Goal: Transaction & Acquisition: Book appointment/travel/reservation

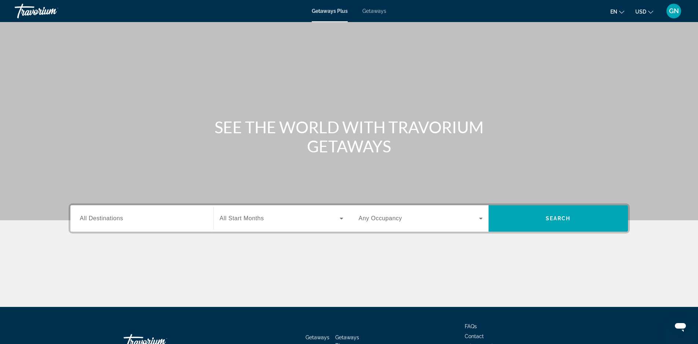
click at [621, 12] on icon "Change language" at bounding box center [621, 12] width 5 height 5
click at [618, 13] on button "en English Español Français Italiano Português русский" at bounding box center [617, 11] width 14 height 11
click at [601, 80] on button "русский" at bounding box center [602, 77] width 33 height 10
click at [0, 0] on div at bounding box center [0, 0] width 0 height 0
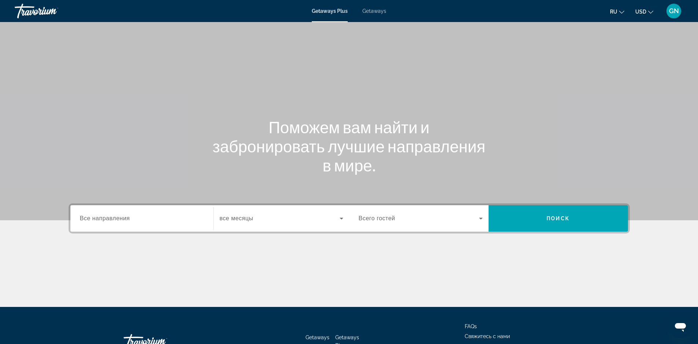
click at [102, 220] on span "Все направления" at bounding box center [105, 218] width 50 height 6
click at [102, 220] on input "Destination Все направления" at bounding box center [142, 218] width 124 height 9
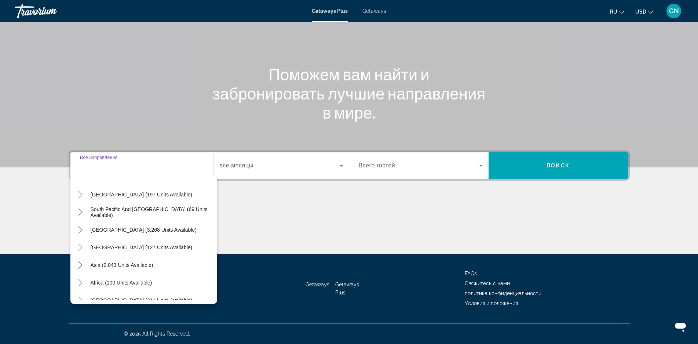
scroll to position [119, 0]
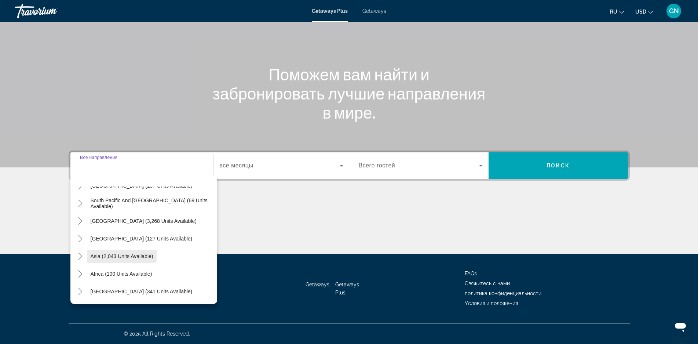
click at [128, 257] on span "Asia (2,043 units available)" at bounding box center [122, 256] width 63 height 6
type input "**********"
click at [128, 257] on div "Getaways Getaways Plus FAQs Свяжитесь с нами политика конфиденциальности Услови…" at bounding box center [349, 288] width 561 height 69
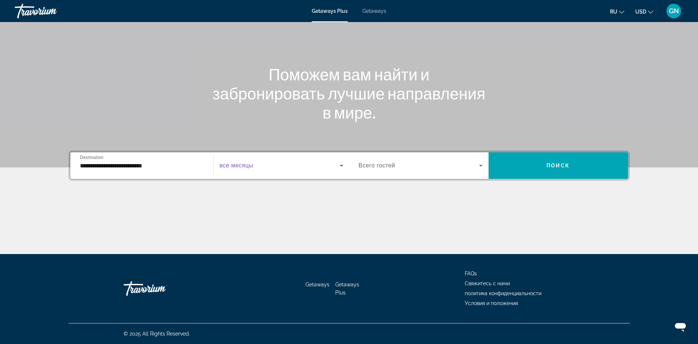
click at [263, 166] on span "Search widget" at bounding box center [280, 165] width 120 height 9
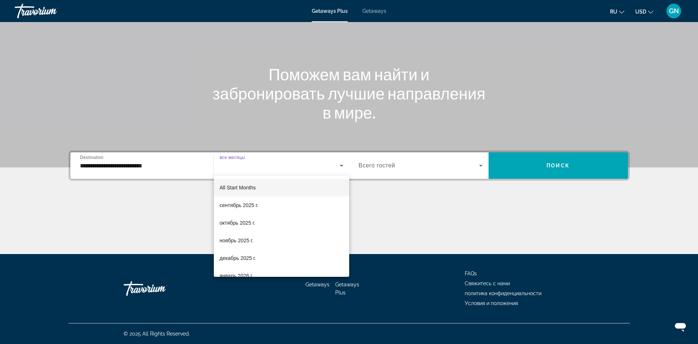
scroll to position [15, 0]
click at [233, 261] on span "январь 2026 г." at bounding box center [237, 260] width 34 height 9
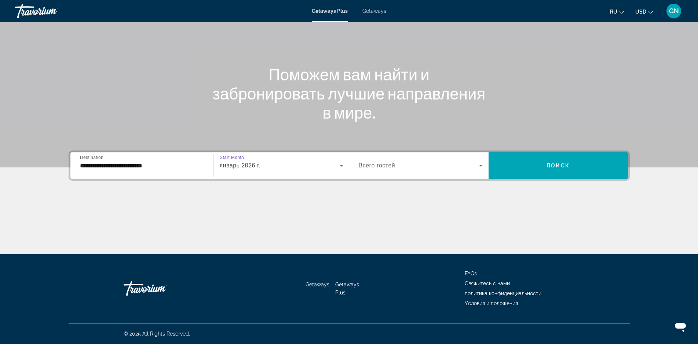
click at [479, 166] on icon "Search widget" at bounding box center [480, 165] width 9 height 9
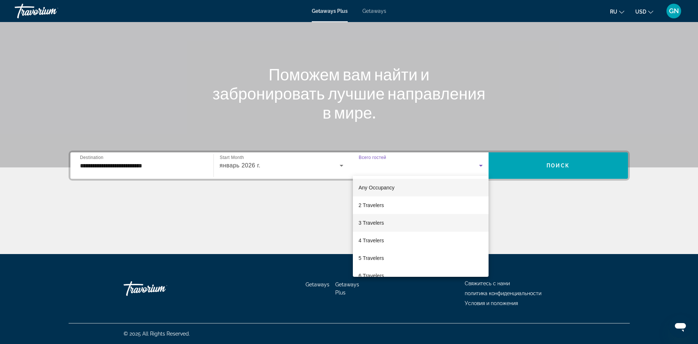
click at [380, 223] on span "3 Travelers" at bounding box center [371, 222] width 25 height 9
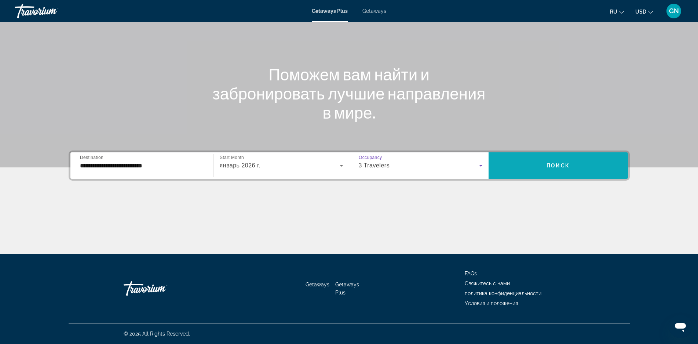
click at [548, 167] on span "Поиск" at bounding box center [557, 165] width 23 height 6
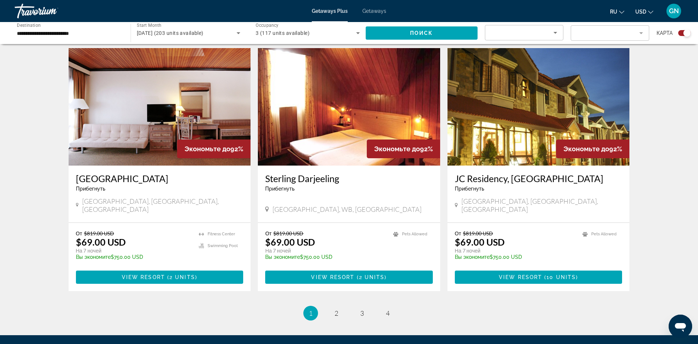
scroll to position [1026, 0]
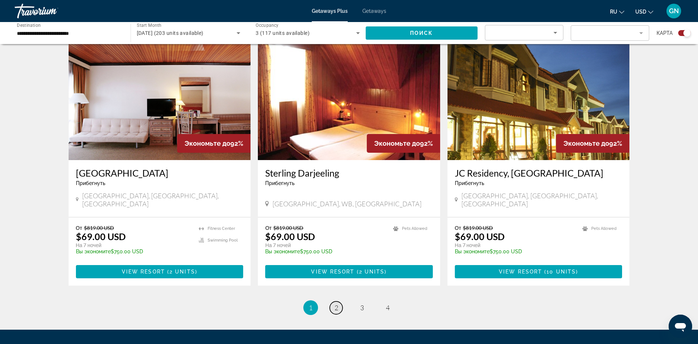
click at [335, 303] on span "2" at bounding box center [336, 307] width 4 height 8
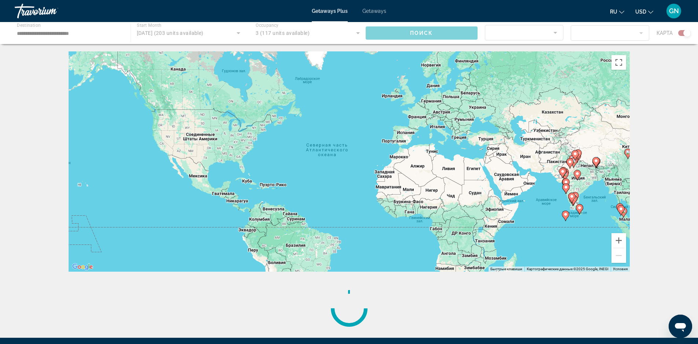
click at [335, 275] on div "← Переместить влево → Переместить вправо ↑ Переместить вверх ↓ Переместить вниз…" at bounding box center [349, 194] width 590 height 286
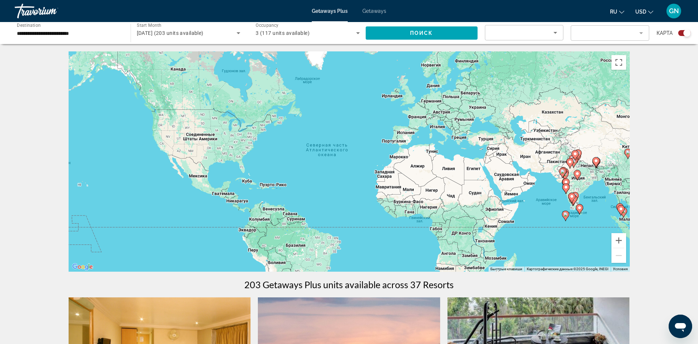
drag, startPoint x: 569, startPoint y: 228, endPoint x: 530, endPoint y: 231, distance: 39.4
click at [565, 228] on div "Чтобы активировать перетаскивание с помощью клавиатуры, нажмите Alt + Ввод. Пос…" at bounding box center [349, 161] width 561 height 220
drag, startPoint x: 530, startPoint y: 231, endPoint x: 504, endPoint y: 231, distance: 26.0
click at [517, 231] on div "Чтобы активировать перетаскивание с помощью клавиатуры, нажмите Alt + Ввод. Пос…" at bounding box center [349, 161] width 561 height 220
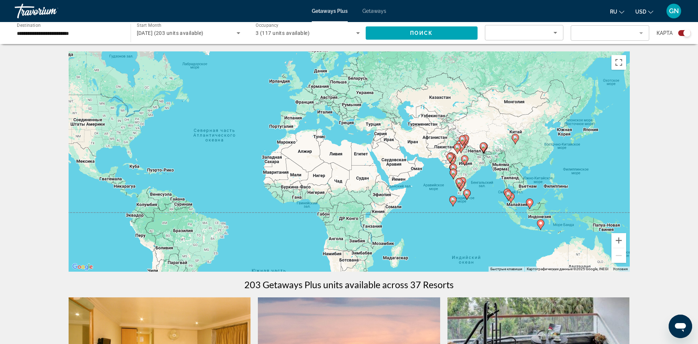
drag, startPoint x: 504, startPoint y: 231, endPoint x: 427, endPoint y: 207, distance: 80.2
click at [428, 209] on div "Чтобы активировать перетаскивание с помощью клавиатуры, нажмите Alt + Ввод. Пос…" at bounding box center [349, 161] width 561 height 220
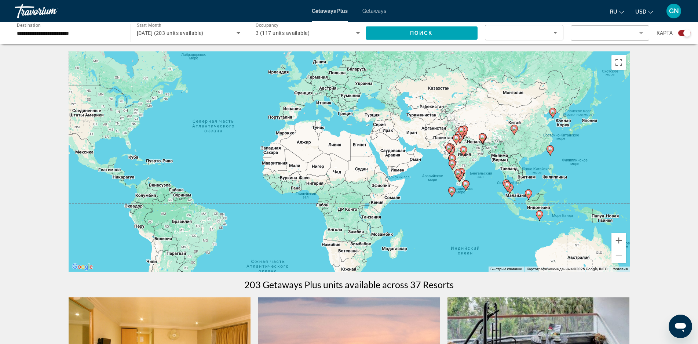
click at [427, 207] on div "Чтобы активировать перетаскивание с помощью клавиатуры, нажмите Alt + Ввод. Пос…" at bounding box center [349, 161] width 561 height 220
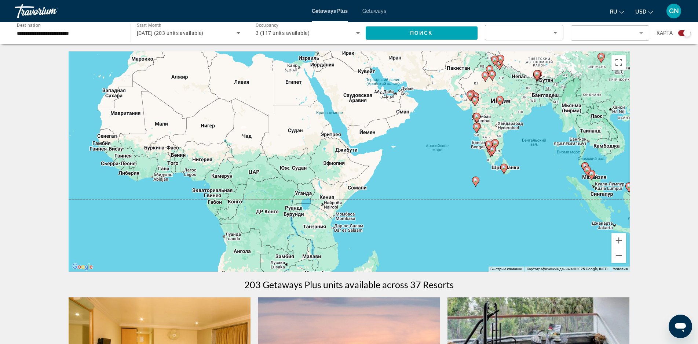
drag, startPoint x: 539, startPoint y: 200, endPoint x: 471, endPoint y: 204, distance: 67.9
click at [530, 202] on div "Чтобы активировать перетаскивание с помощью клавиатуры, нажмите Alt + Ввод. Пос…" at bounding box center [349, 161] width 561 height 220
drag, startPoint x: 471, startPoint y: 204, endPoint x: 434, endPoint y: 203, distance: 37.0
click at [438, 203] on div "Чтобы активировать перетаскивание с помощью клавиатуры, нажмите Alt + Ввод. Пос…" at bounding box center [349, 161] width 561 height 220
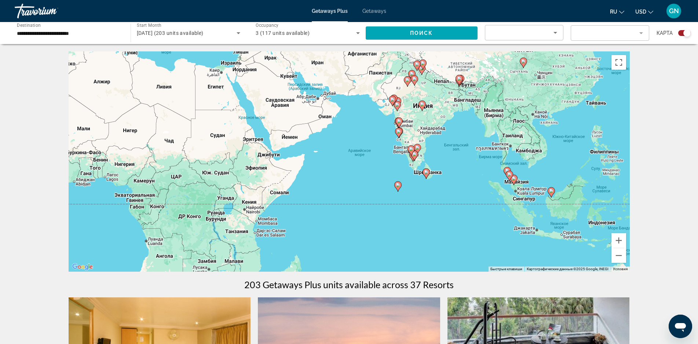
drag, startPoint x: 428, startPoint y: 203, endPoint x: 415, endPoint y: 201, distance: 13.3
click at [415, 201] on div "Чтобы активировать перетаскивание с помощью клавиатуры, нажмите Alt + Ввод. Пос…" at bounding box center [349, 161] width 561 height 220
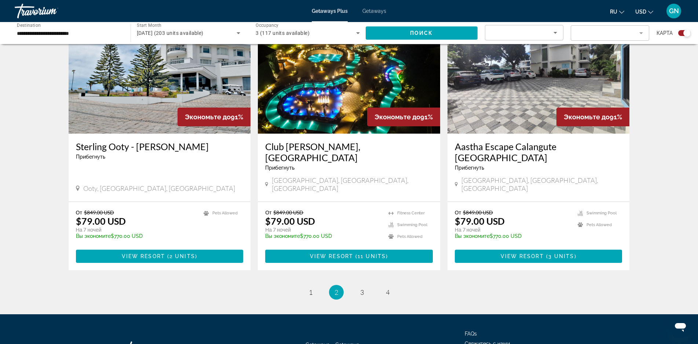
scroll to position [1081, 0]
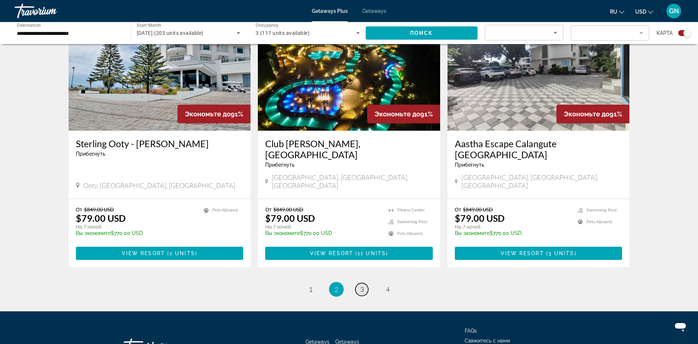
click at [362, 285] on span "3" at bounding box center [362, 289] width 4 height 8
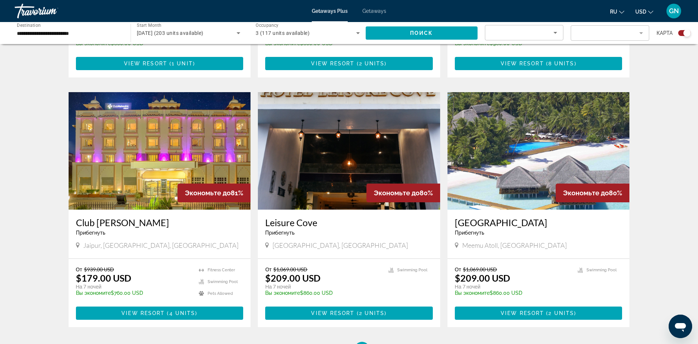
scroll to position [990, 0]
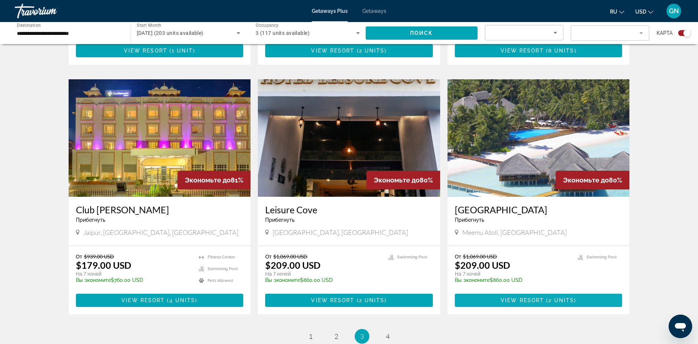
click at [525, 297] on span "View Resort" at bounding box center [521, 300] width 43 height 6
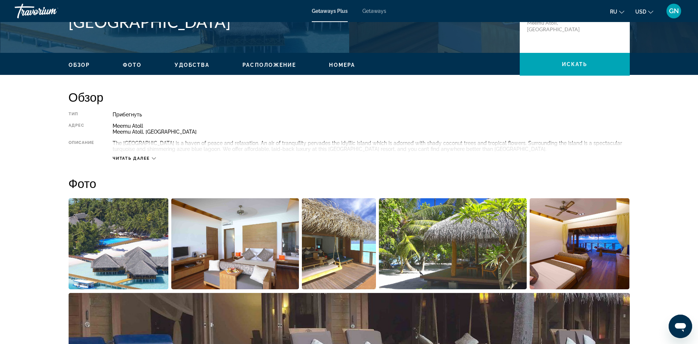
scroll to position [183, 0]
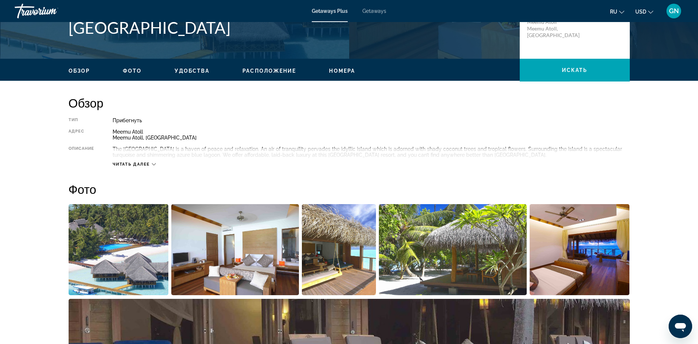
click at [134, 164] on span "Читать далее" at bounding box center [131, 164] width 37 height 5
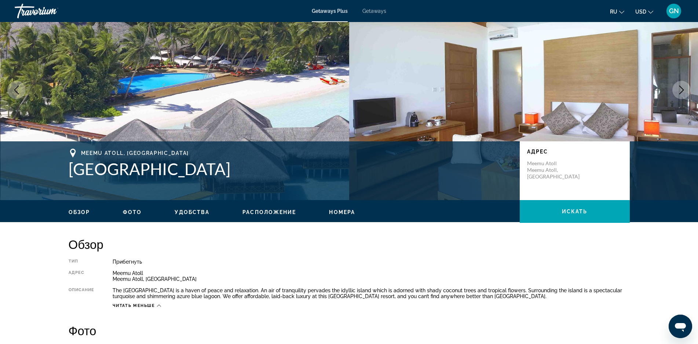
scroll to position [0, 0]
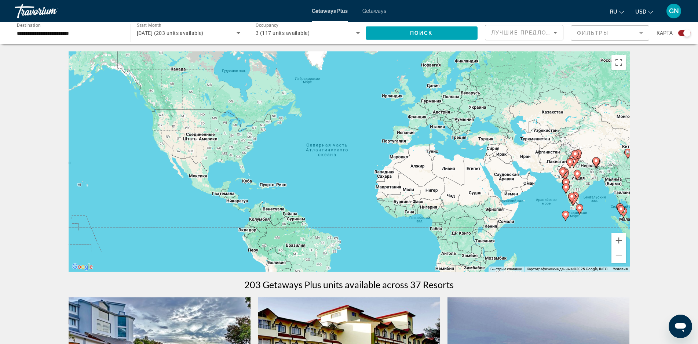
click at [596, 32] on mat-form-field "Фильтры" at bounding box center [609, 32] width 78 height 15
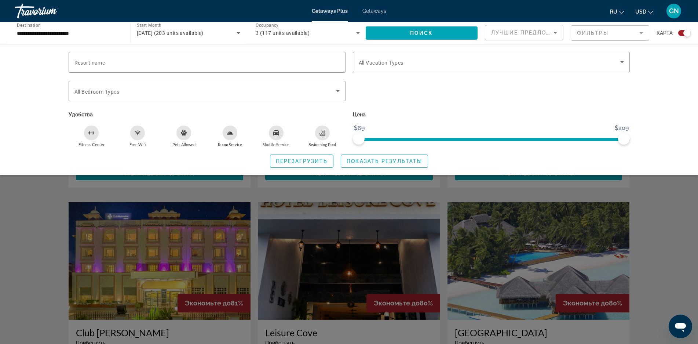
scroll to position [880, 0]
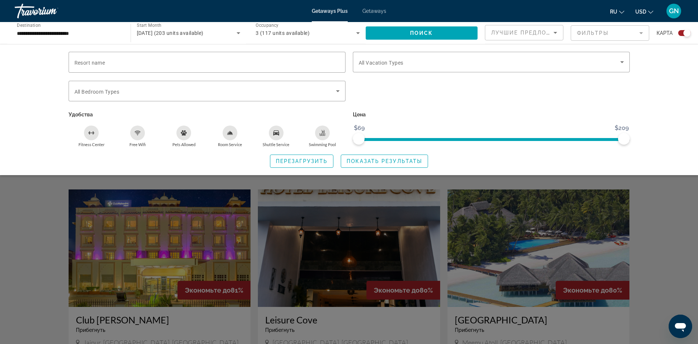
click at [559, 294] on div "Search widget" at bounding box center [349, 227] width 698 height 234
click at [558, 314] on h3 "[GEOGRAPHIC_DATA]" at bounding box center [539, 319] width 168 height 11
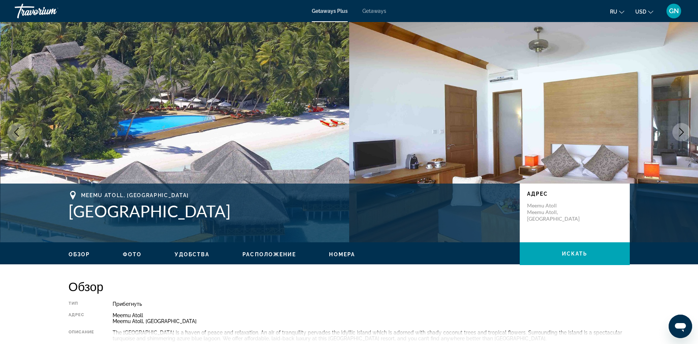
click at [70, 209] on h1 "[GEOGRAPHIC_DATA]" at bounding box center [291, 210] width 444 height 19
click at [102, 210] on h1 "[GEOGRAPHIC_DATA]" at bounding box center [291, 210] width 444 height 19
copy h1 "[GEOGRAPHIC_DATA]"
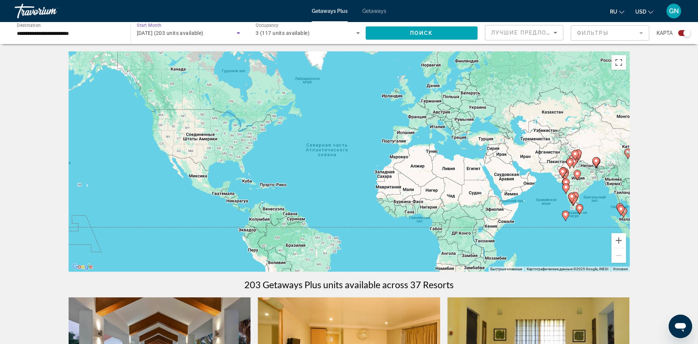
click at [203, 31] on span "[DATE] (203 units available)" at bounding box center [170, 33] width 67 height 6
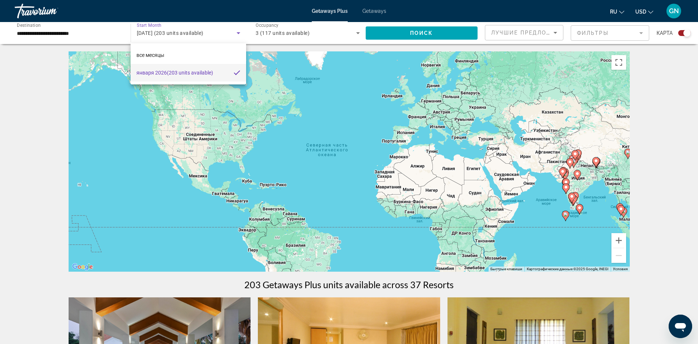
click at [236, 33] on div at bounding box center [349, 172] width 698 height 344
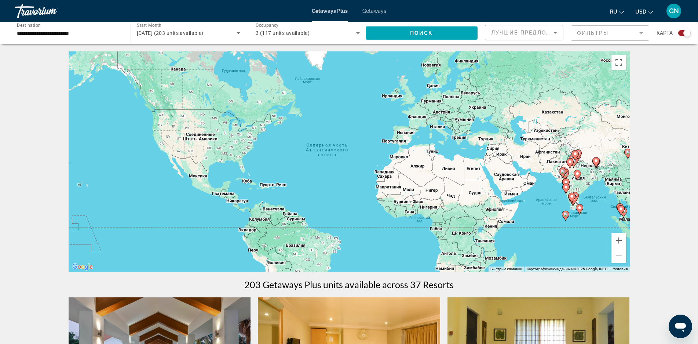
click at [237, 33] on icon "Search widget" at bounding box center [238, 33] width 4 height 2
click at [237, 33] on body "**********" at bounding box center [349, 172] width 698 height 344
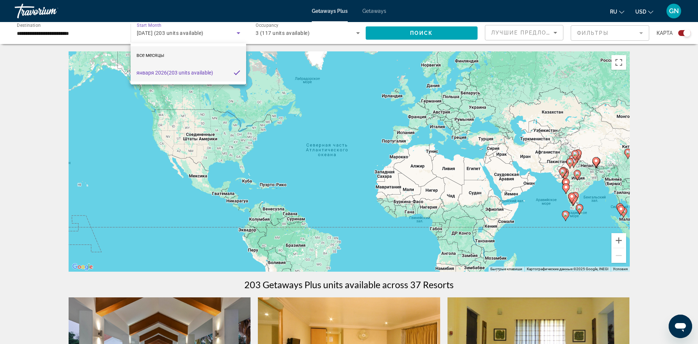
click at [226, 58] on mat-option "все месяцы" at bounding box center [188, 55] width 115 height 18
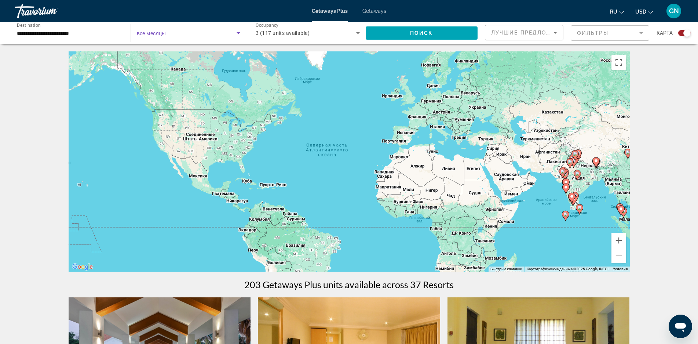
click at [236, 34] on icon "Search widget" at bounding box center [238, 33] width 9 height 9
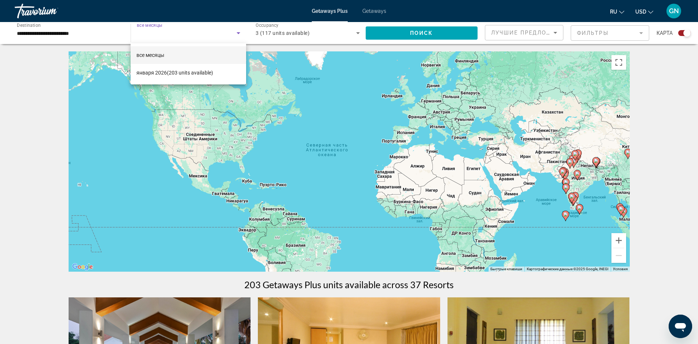
click at [153, 26] on div at bounding box center [349, 172] width 698 height 344
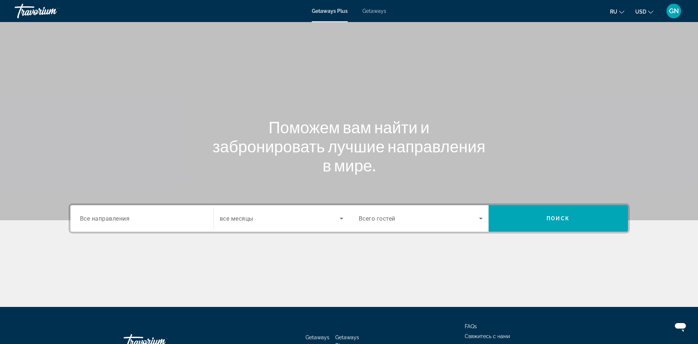
click at [99, 219] on span "Все направления" at bounding box center [105, 217] width 50 height 7
click at [99, 219] on input "Destination Все направления" at bounding box center [142, 218] width 124 height 9
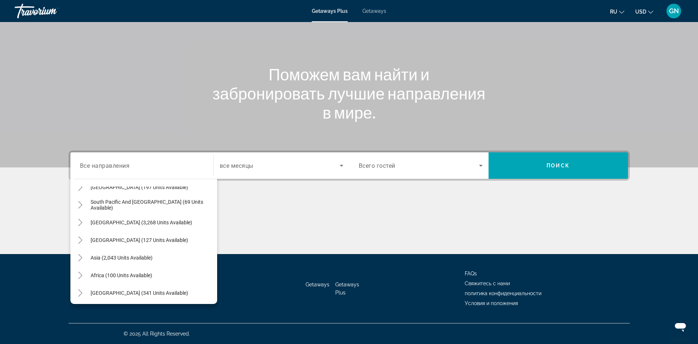
scroll to position [119, 0]
click at [130, 257] on span "Asia (2,043 units available)" at bounding box center [122, 256] width 62 height 6
type input "**********"
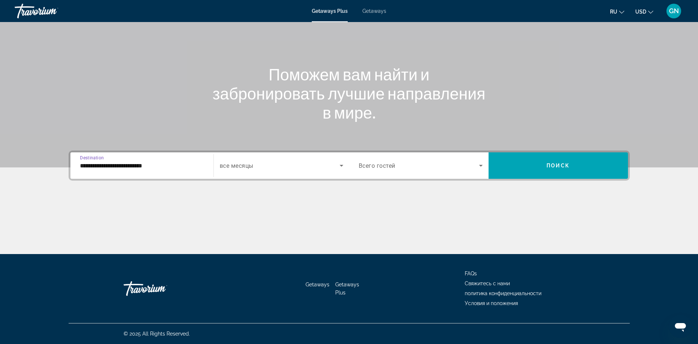
click at [341, 166] on icon "Search widget" at bounding box center [341, 166] width 4 height 2
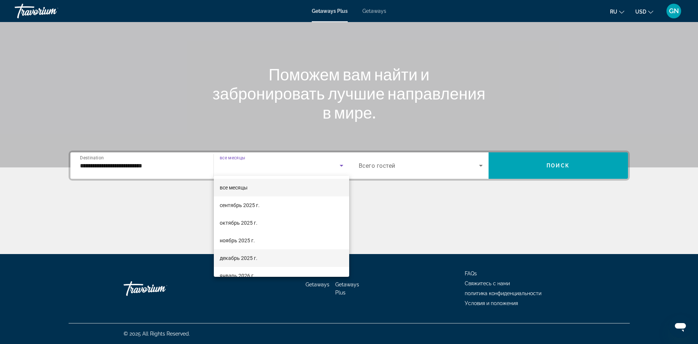
click at [247, 256] on span "декабрь 2025 г." at bounding box center [239, 257] width 38 height 9
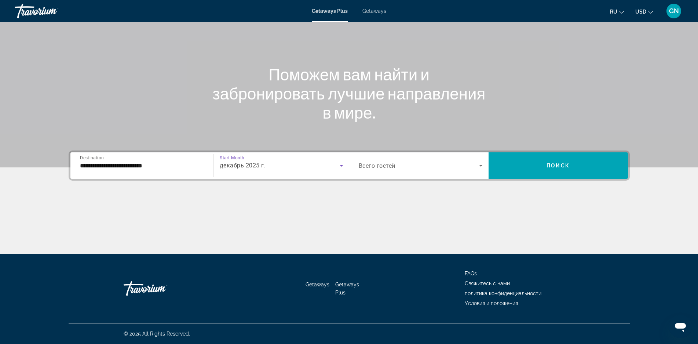
click at [478, 165] on icon "Search widget" at bounding box center [480, 165] width 9 height 9
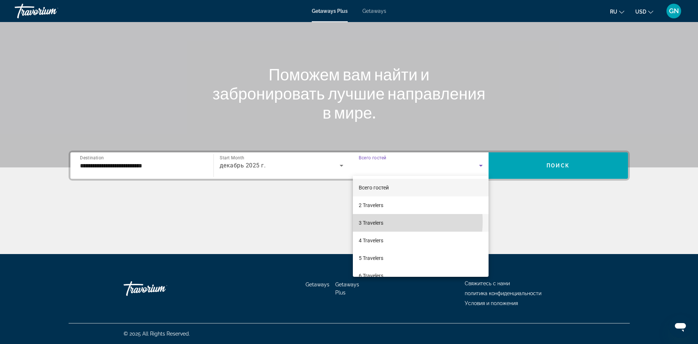
click at [377, 221] on span "3 Travelers" at bounding box center [371, 222] width 25 height 9
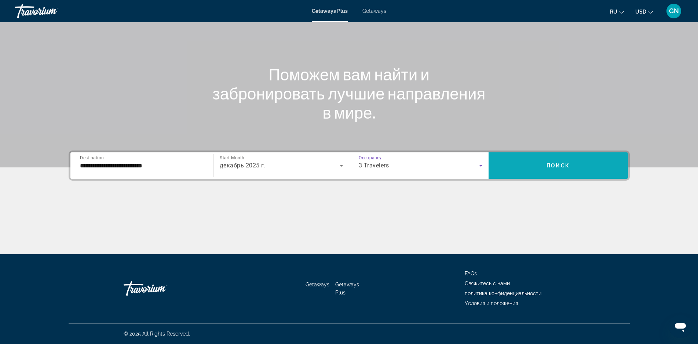
click at [556, 166] on span "Поиск" at bounding box center [557, 165] width 23 height 6
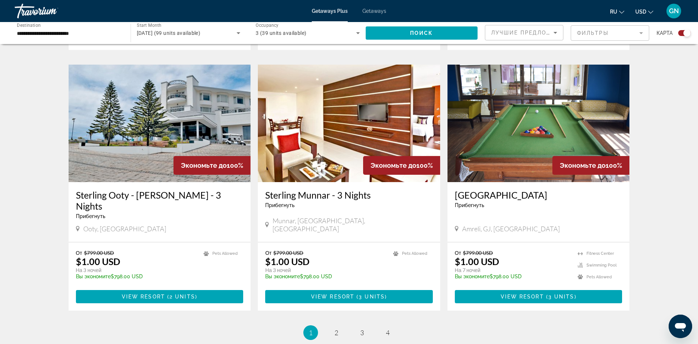
scroll to position [1063, 0]
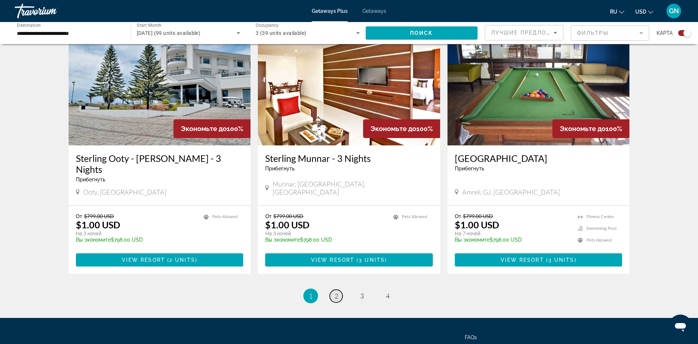
click at [335, 291] on span "2" at bounding box center [336, 295] width 4 height 8
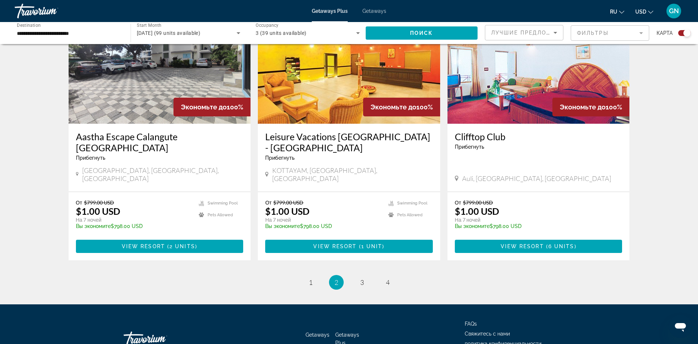
scroll to position [1092, 0]
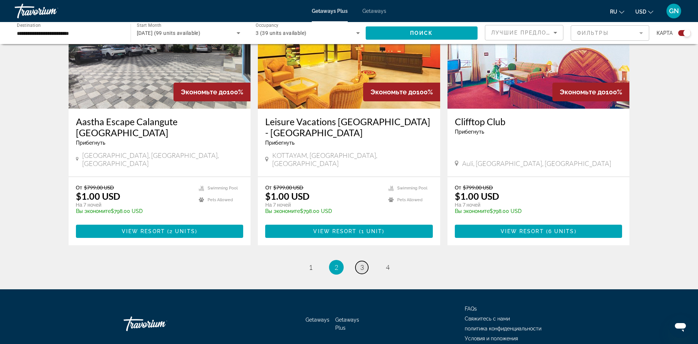
click at [362, 263] on span "3" at bounding box center [362, 267] width 4 height 8
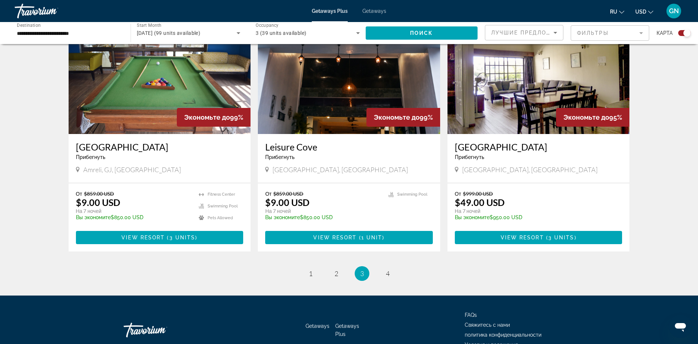
scroll to position [1081, 0]
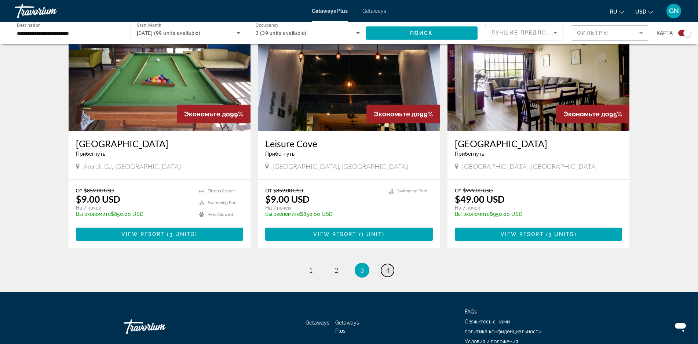
click at [386, 266] on span "4" at bounding box center [388, 270] width 4 height 8
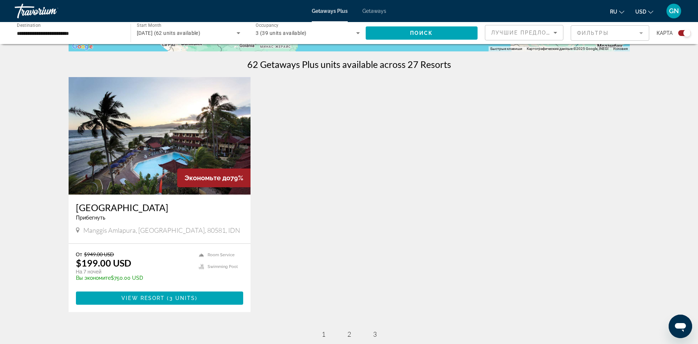
scroll to position [257, 0]
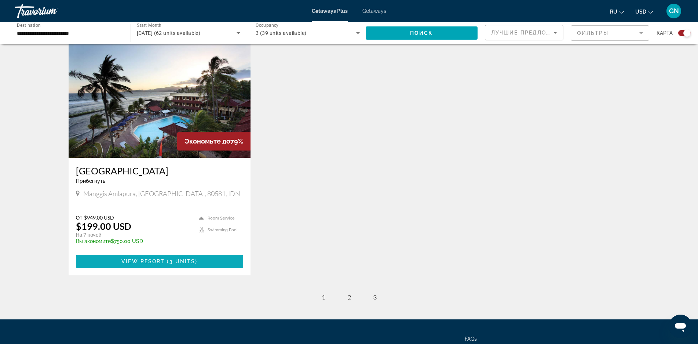
click at [148, 261] on span "View Resort" at bounding box center [142, 261] width 43 height 6
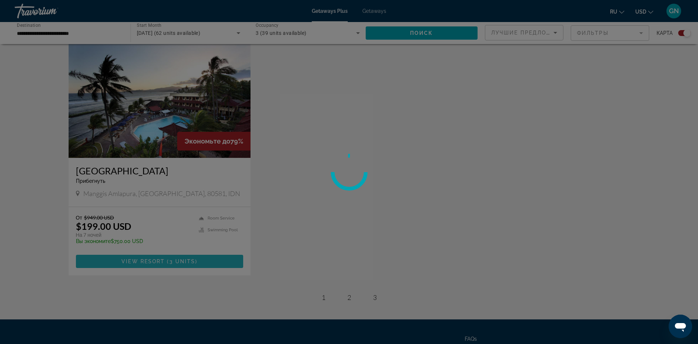
click at [148, 261] on div at bounding box center [349, 172] width 698 height 344
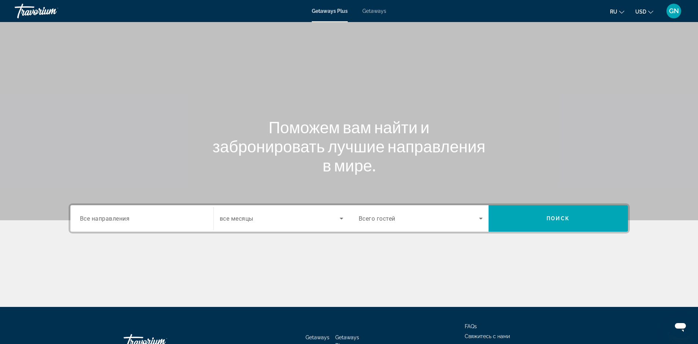
click at [105, 222] on input "Destination Все направления" at bounding box center [142, 218] width 124 height 9
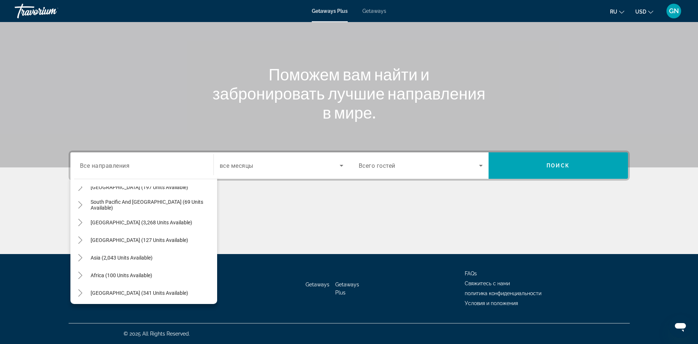
scroll to position [119, 0]
click at [109, 292] on span "[GEOGRAPHIC_DATA] (341 units available)" at bounding box center [140, 291] width 98 height 6
type input "**********"
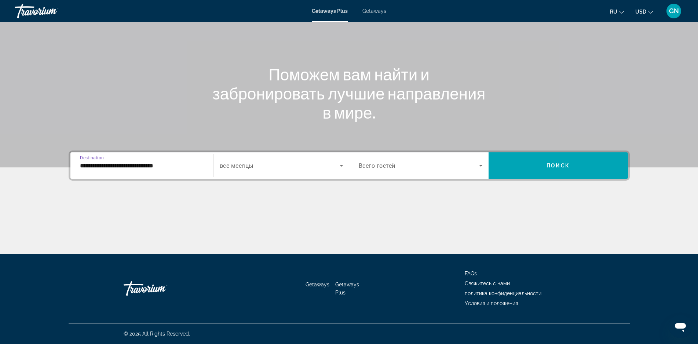
click at [327, 169] on span "Search widget" at bounding box center [280, 165] width 120 height 9
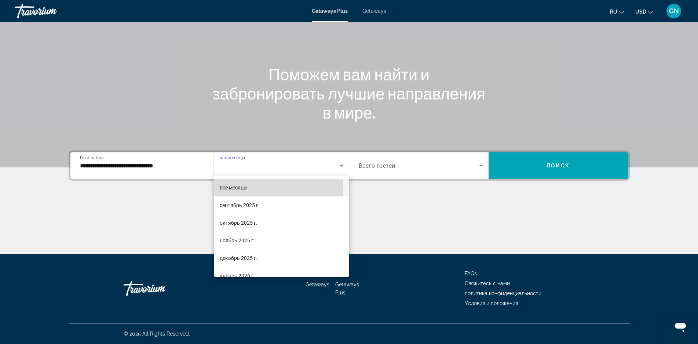
click at [236, 188] on span "все месяцы" at bounding box center [234, 187] width 28 height 6
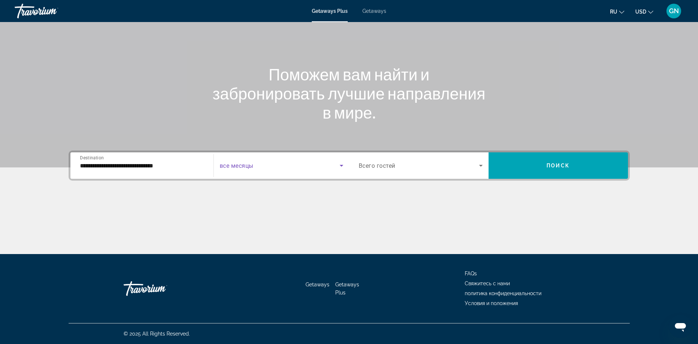
click at [328, 166] on span "Search widget" at bounding box center [280, 165] width 120 height 9
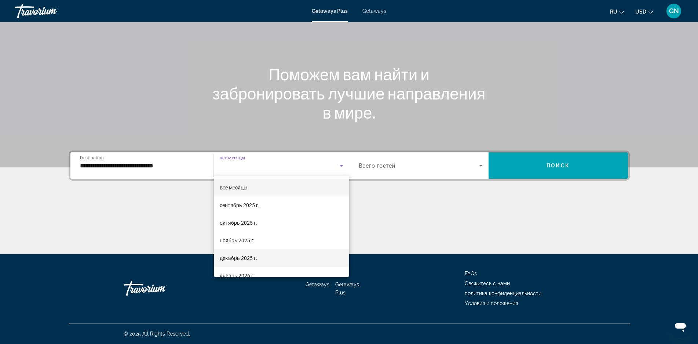
click at [243, 256] on span "декабрь 2025 г." at bounding box center [239, 257] width 38 height 9
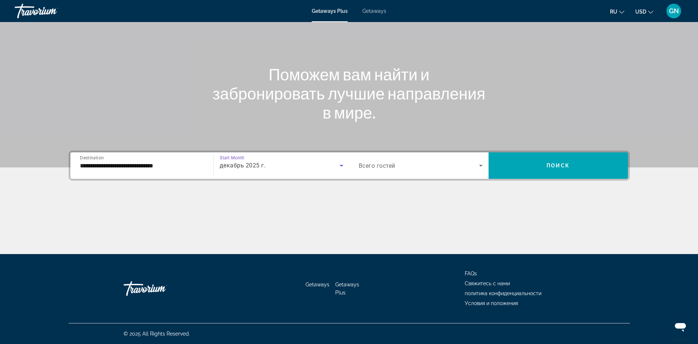
click at [338, 166] on icon "Search widget" at bounding box center [341, 165] width 9 height 9
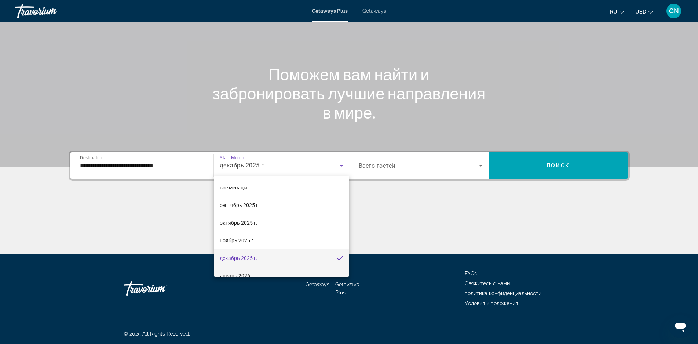
click at [232, 276] on span "январь 2026 г." at bounding box center [237, 275] width 35 height 9
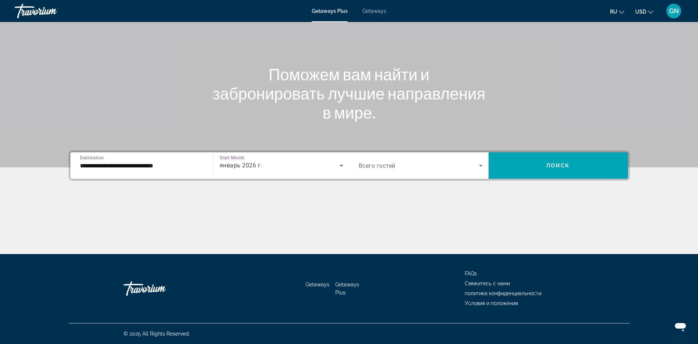
click at [478, 165] on icon "Search widget" at bounding box center [480, 165] width 9 height 9
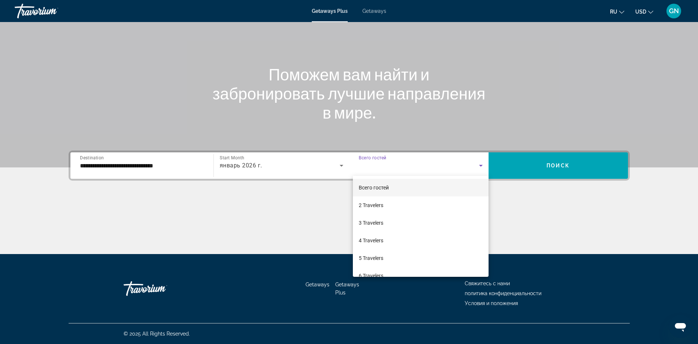
click at [478, 165] on div at bounding box center [349, 172] width 698 height 344
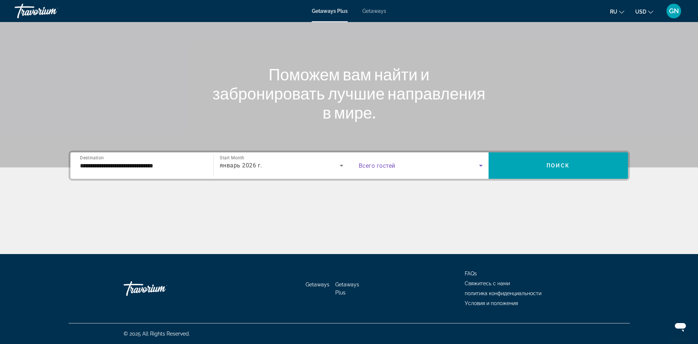
click at [481, 165] on icon "Search widget" at bounding box center [481, 166] width 4 height 2
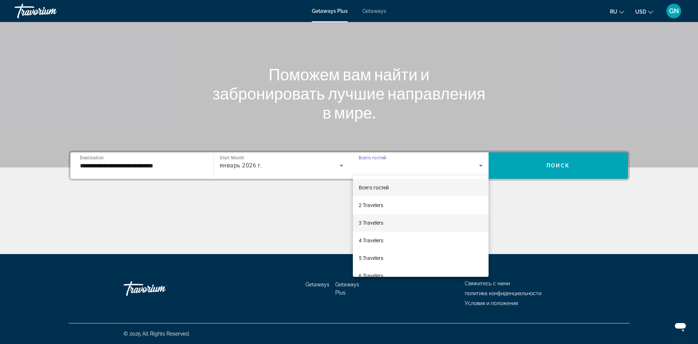
click at [372, 221] on span "3 Travelers" at bounding box center [371, 222] width 25 height 9
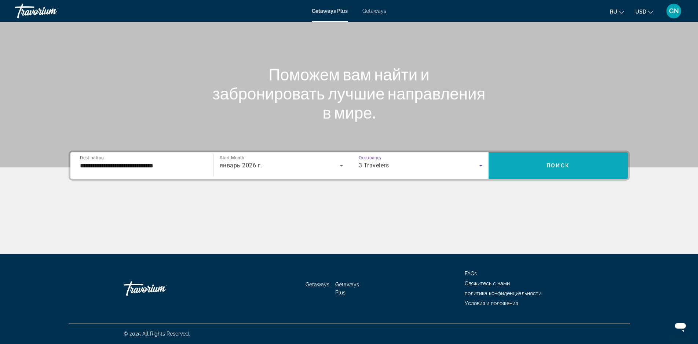
click at [558, 166] on span "Поиск" at bounding box center [557, 165] width 23 height 6
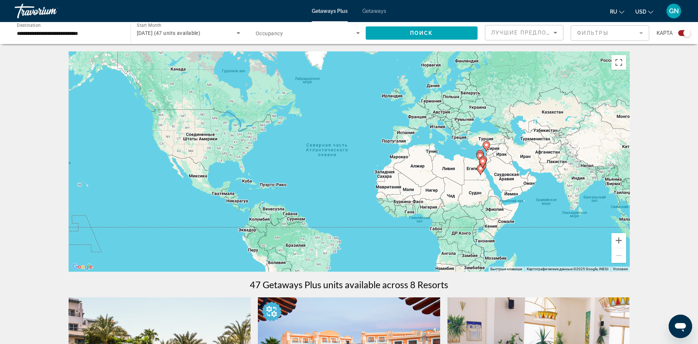
click at [195, 35] on span "[DATE] (47 units available)" at bounding box center [169, 33] width 64 height 6
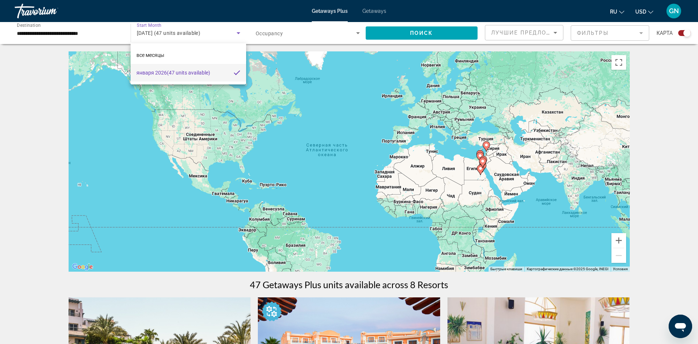
click at [195, 35] on div at bounding box center [349, 172] width 698 height 344
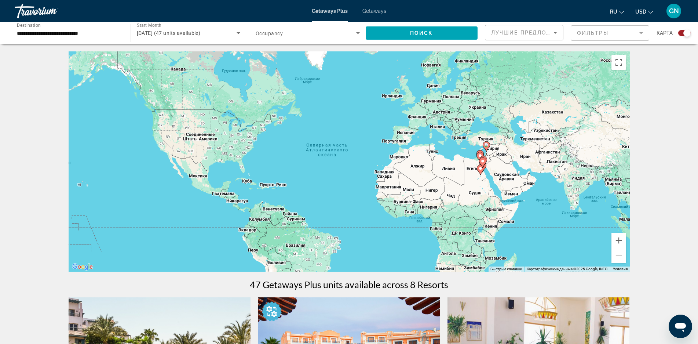
click at [195, 35] on span "[DATE] (47 units available)" at bounding box center [169, 33] width 64 height 6
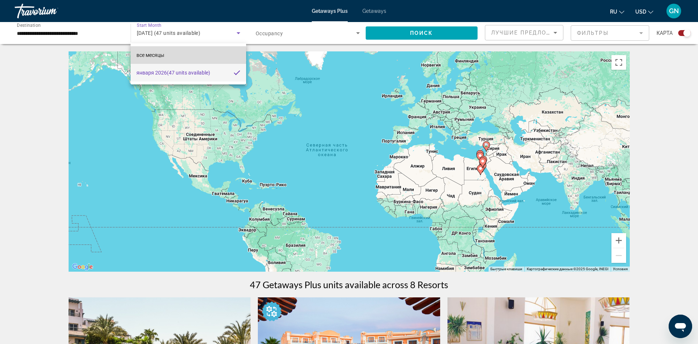
click at [154, 56] on span "все месяцы" at bounding box center [150, 55] width 28 height 6
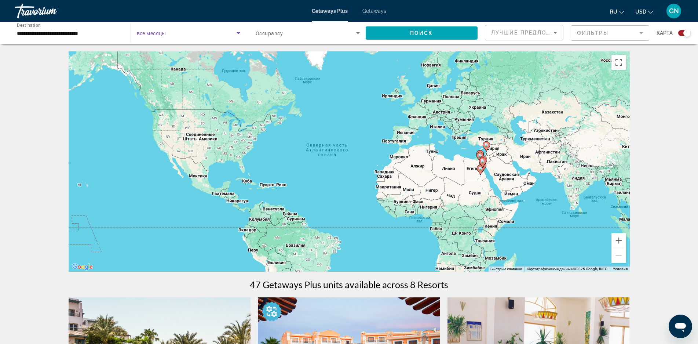
click at [345, 33] on span "Search widget" at bounding box center [306, 33] width 100 height 9
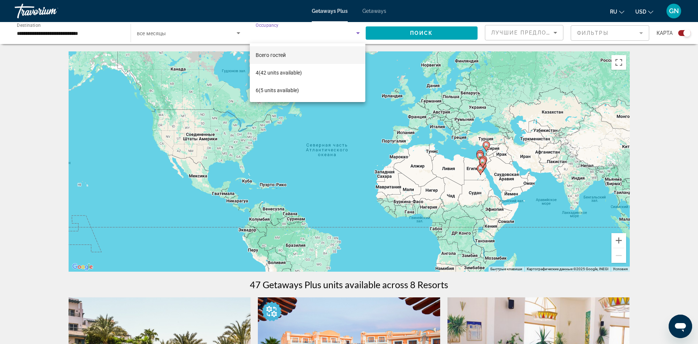
click at [280, 56] on span "Всего гостей" at bounding box center [271, 55] width 30 height 6
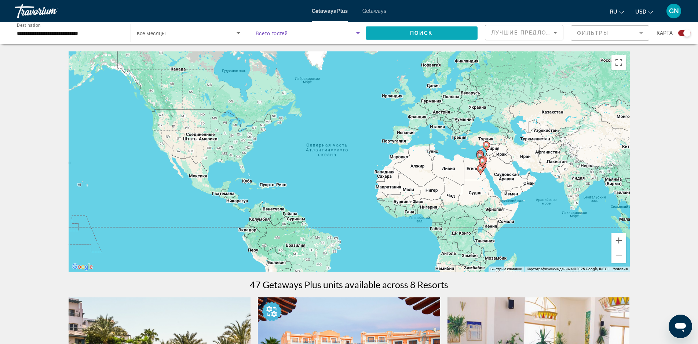
click at [410, 33] on span "Поиск" at bounding box center [421, 33] width 23 height 6
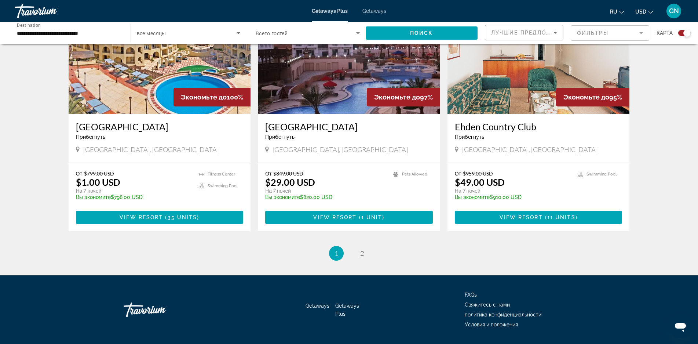
scroll to position [1070, 0]
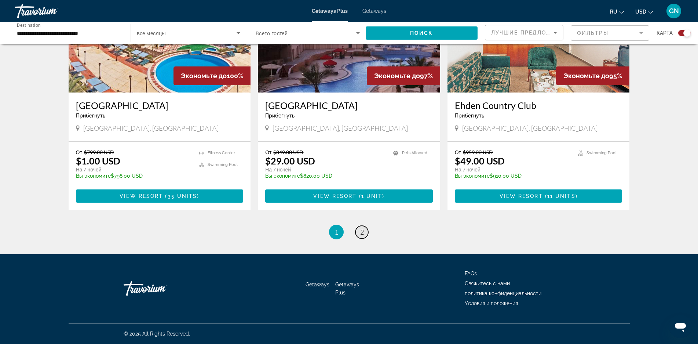
click at [362, 232] on span "2" at bounding box center [362, 232] width 4 height 8
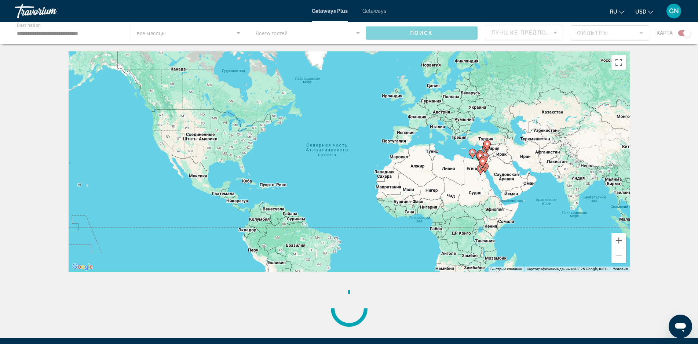
click at [362, 232] on div "Чтобы активировать перетаскивание с помощью клавиатуры, нажмите Alt + Ввод. Пос…" at bounding box center [349, 161] width 561 height 220
